Goal: Task Accomplishment & Management: Manage account settings

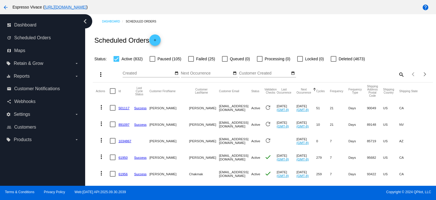
click at [398, 75] on mat-icon "search" at bounding box center [401, 74] width 7 height 9
click at [366, 75] on input "Search" at bounding box center [362, 73] width 85 height 5
paste input "[EMAIL_ADDRESS][DOMAIN_NAME]"
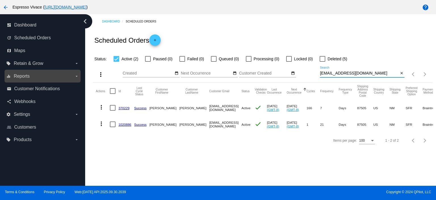
type input "[EMAIL_ADDRESS][DOMAIN_NAME]"
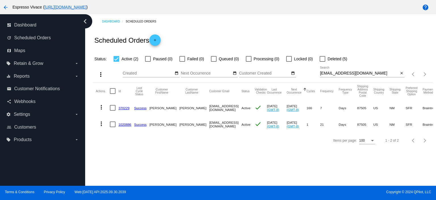
click at [126, 123] on link "1020886" at bounding box center [124, 124] width 13 height 4
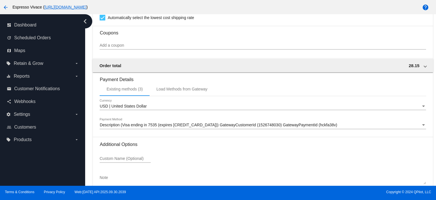
scroll to position [533, 0]
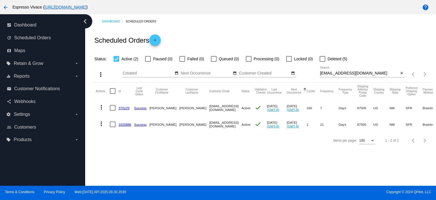
click at [125, 122] on mat-cell "1020886" at bounding box center [126, 124] width 16 height 16
click at [125, 123] on link "1020886" at bounding box center [124, 124] width 13 height 4
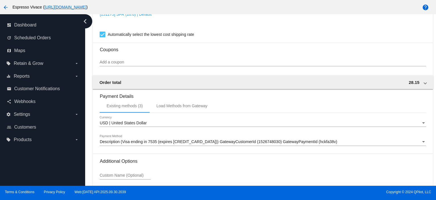
scroll to position [533, 0]
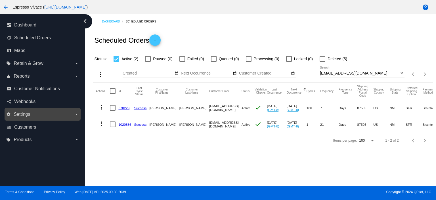
click at [31, 114] on label "settings Settings arrow_drop_down" at bounding box center [42, 114] width 72 height 9
click at [0, 0] on input "settings Settings arrow_drop_down" at bounding box center [0, 0] width 0 height 0
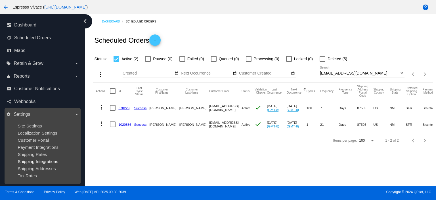
click at [49, 162] on span "Shipping Integrations" at bounding box center [38, 161] width 41 height 5
